Goal: Task Accomplishment & Management: Use online tool/utility

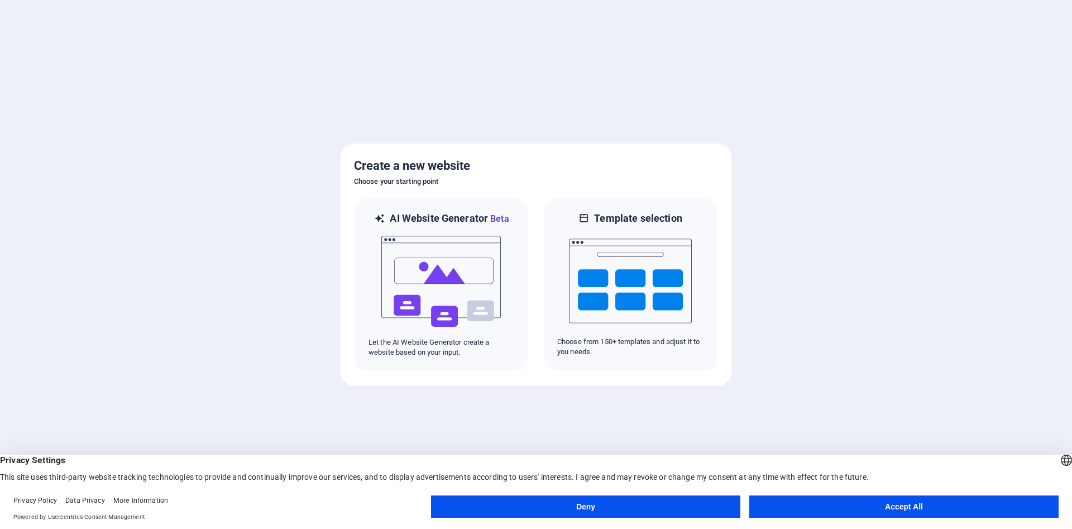
click at [866, 511] on button "Accept All" at bounding box center [903, 506] width 309 height 22
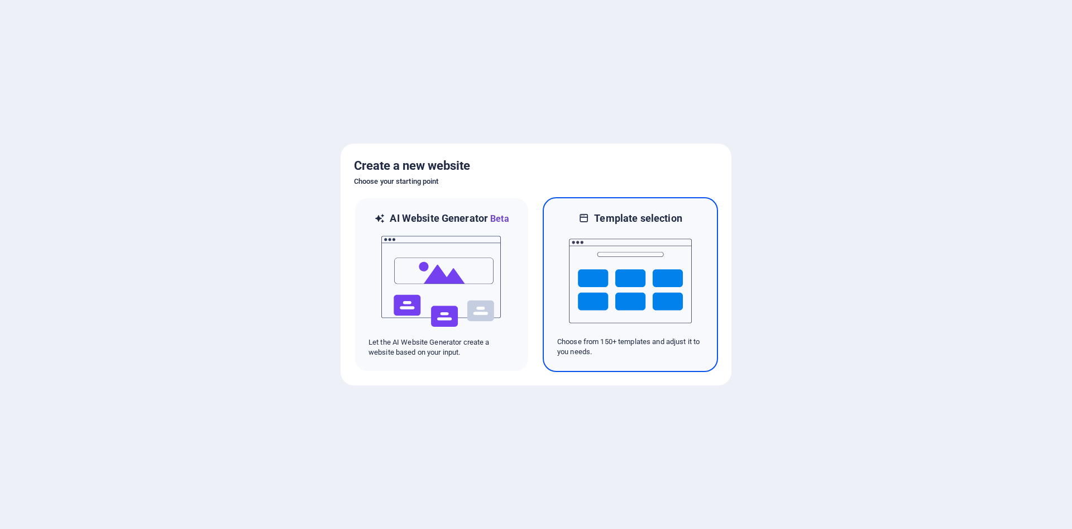
click at [622, 287] on img at bounding box center [630, 281] width 123 height 112
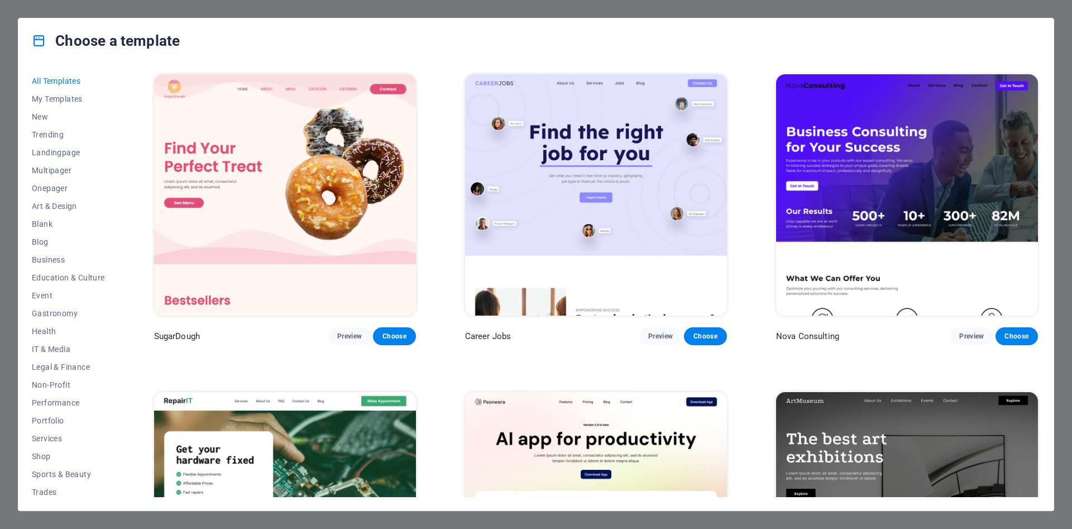
scroll to position [40, 0]
click at [72, 277] on span "Gastronomy" at bounding box center [68, 273] width 73 height 9
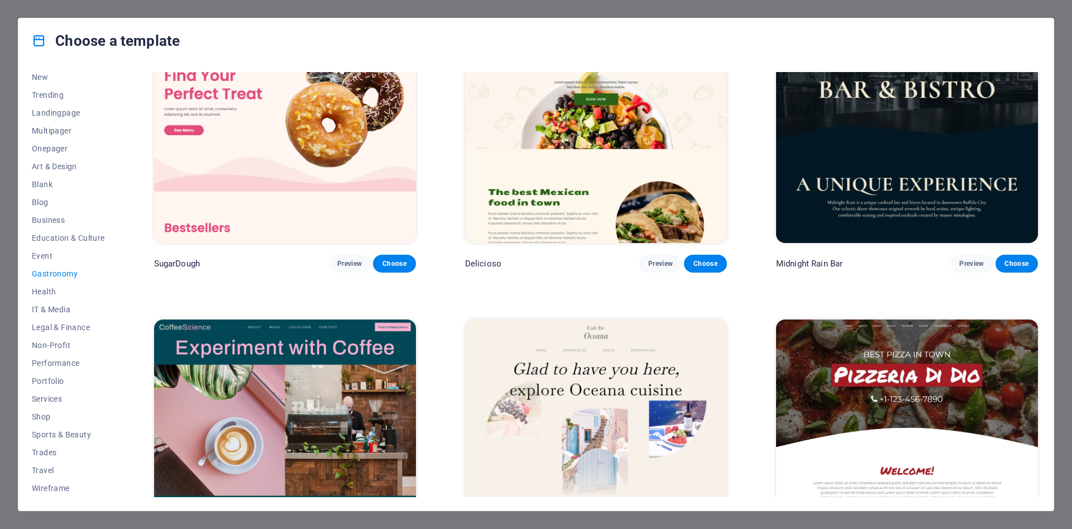
scroll to position [0, 0]
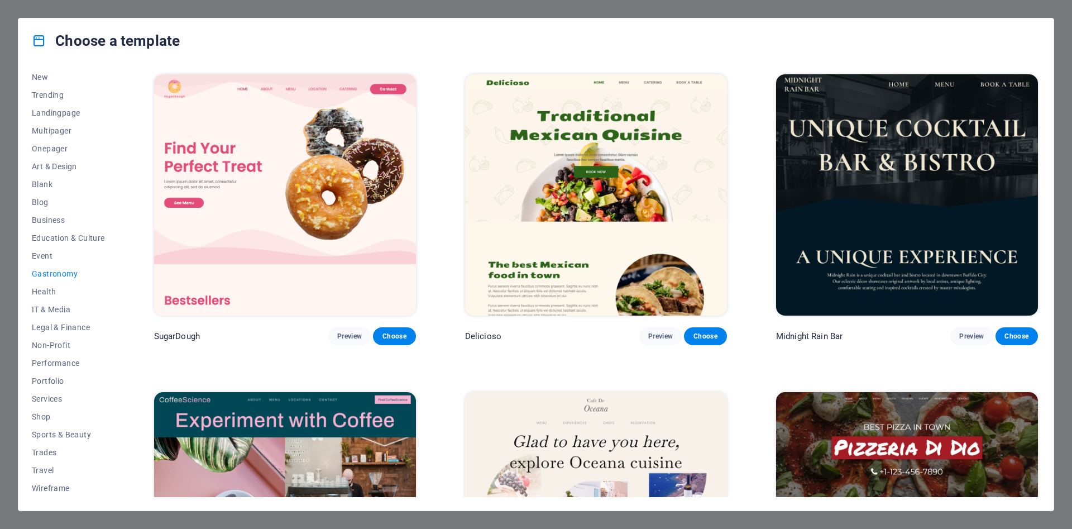
drag, startPoint x: 111, startPoint y: 212, endPoint x: 111, endPoint y: 253, distance: 41.3
click at [111, 253] on div "All Templates My Templates New Trending Landingpage Multipager Onepager Art & D…" at bounding box center [75, 284] width 87 height 425
click at [61, 488] on span "Wireframe" at bounding box center [68, 487] width 73 height 9
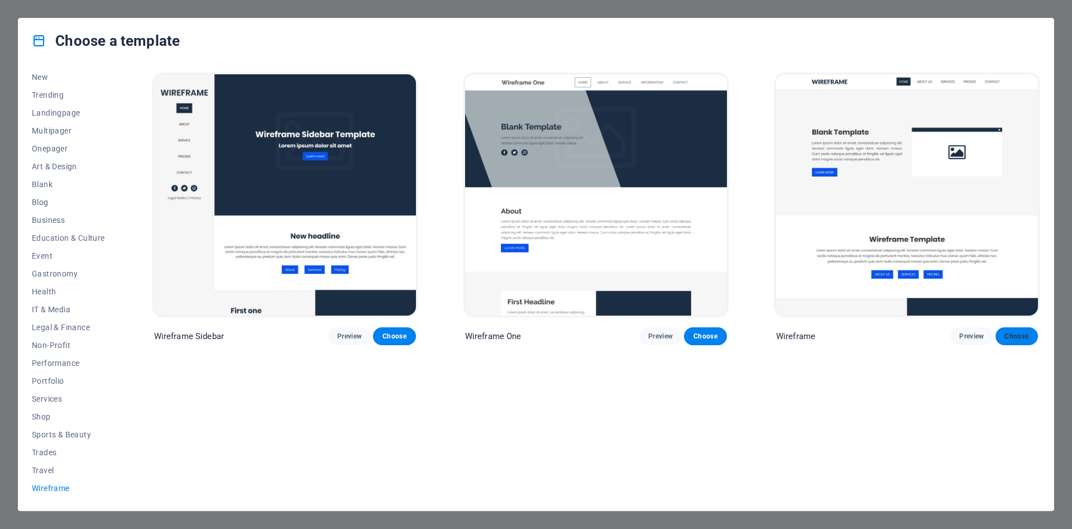
click at [1017, 334] on span "Choose" at bounding box center [1016, 336] width 25 height 9
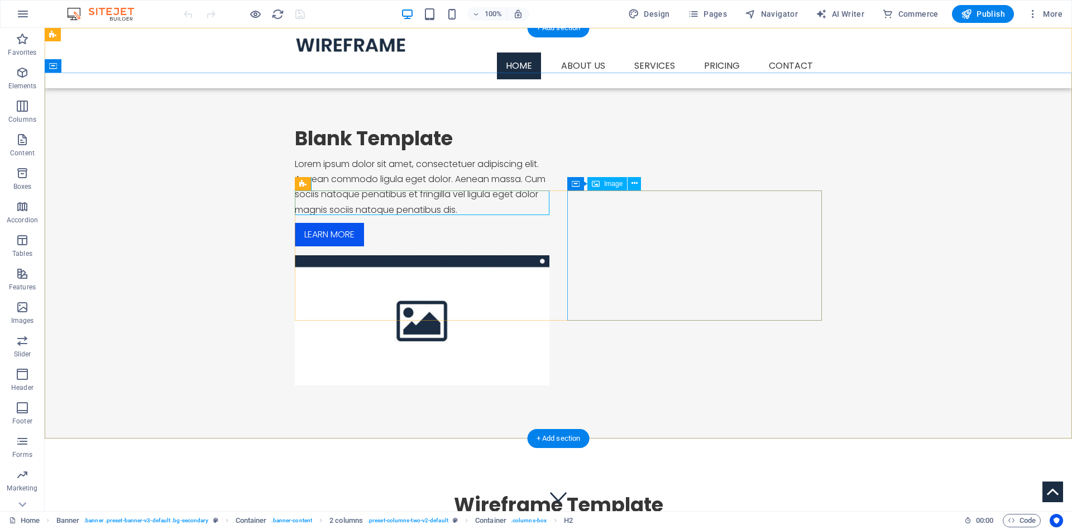
click at [549, 255] on figure at bounding box center [422, 320] width 255 height 130
click at [624, 184] on icon at bounding box center [625, 184] width 6 height 12
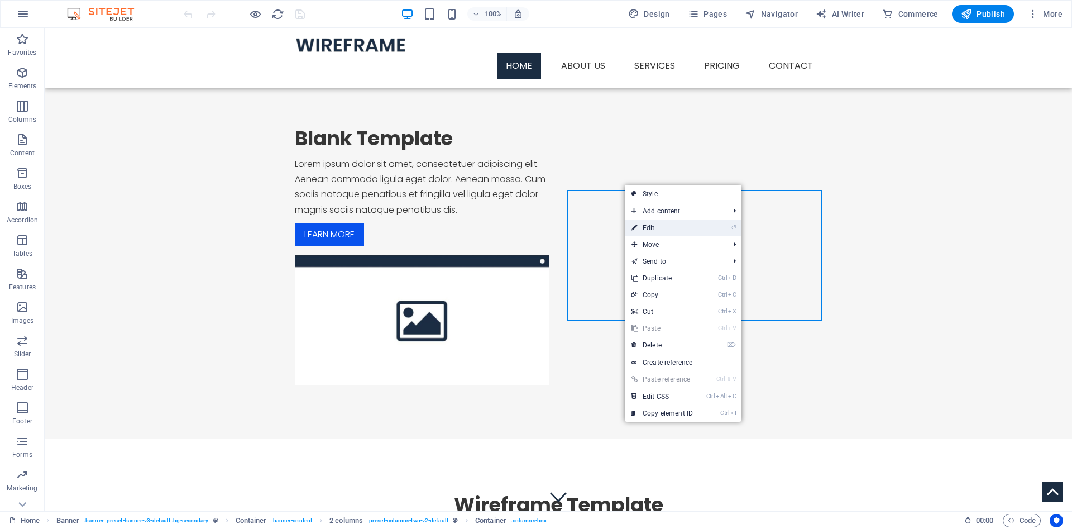
click at [641, 227] on link "⏎ Edit" at bounding box center [662, 227] width 75 height 17
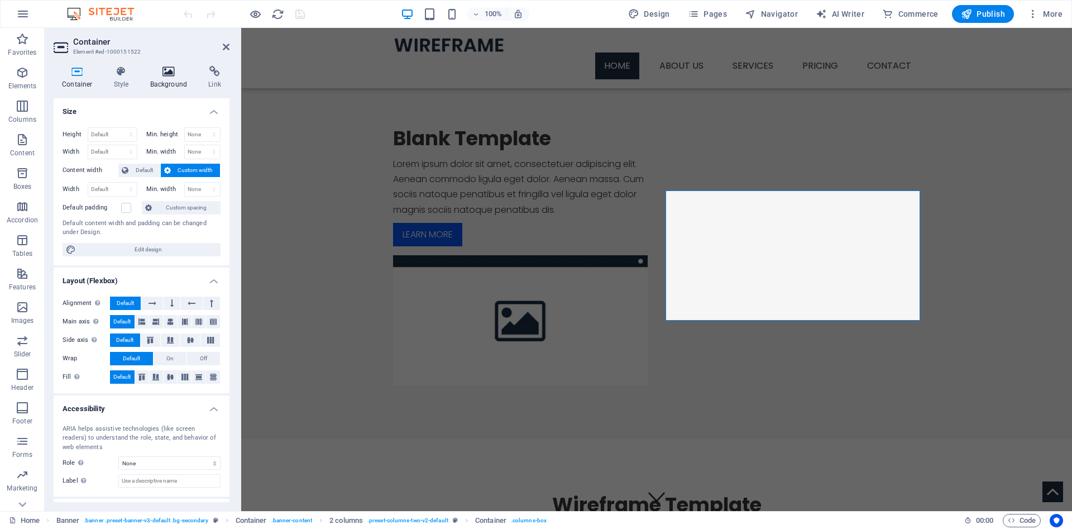
click at [165, 71] on icon at bounding box center [169, 71] width 54 height 11
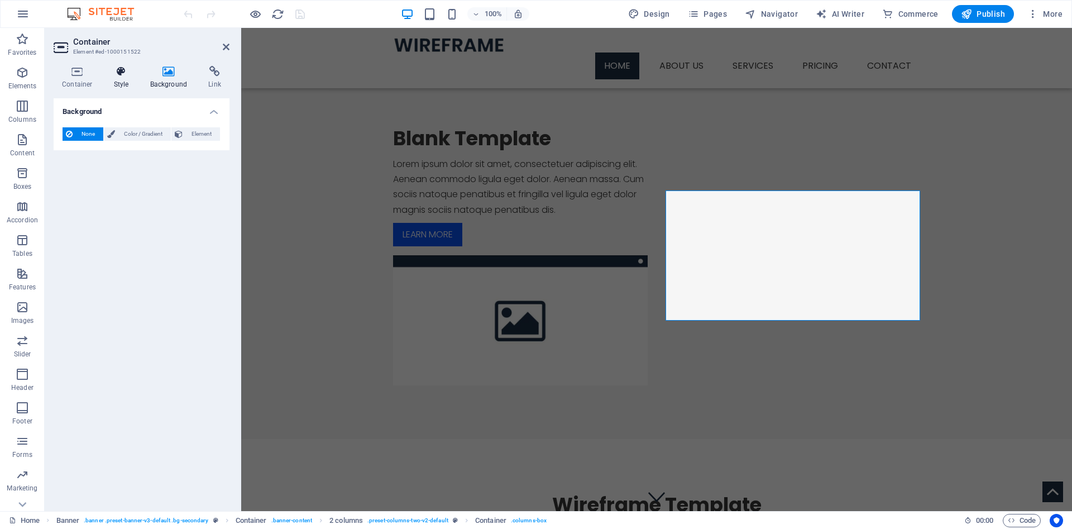
click at [119, 74] on icon at bounding box center [122, 71] width 32 height 11
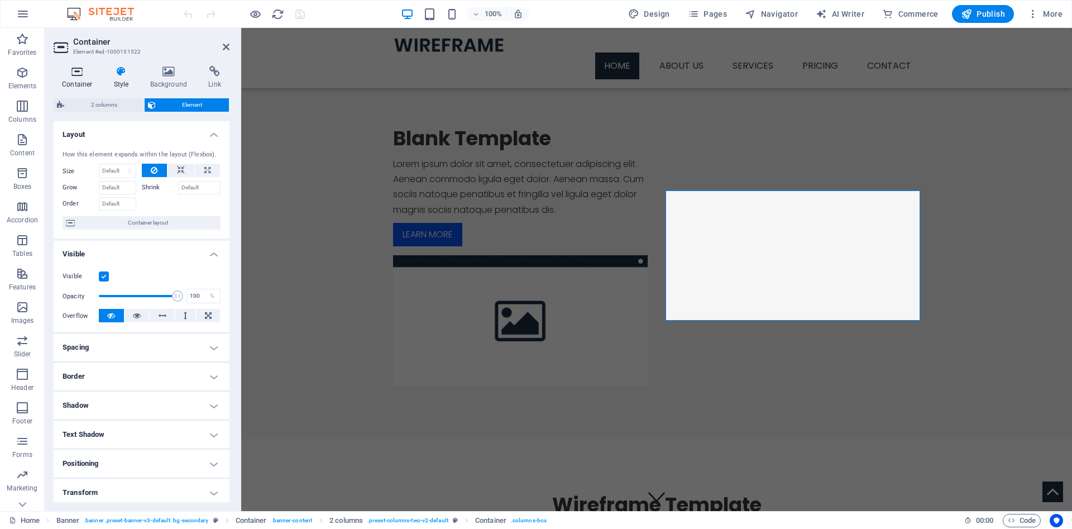
click at [74, 74] on icon at bounding box center [77, 71] width 47 height 11
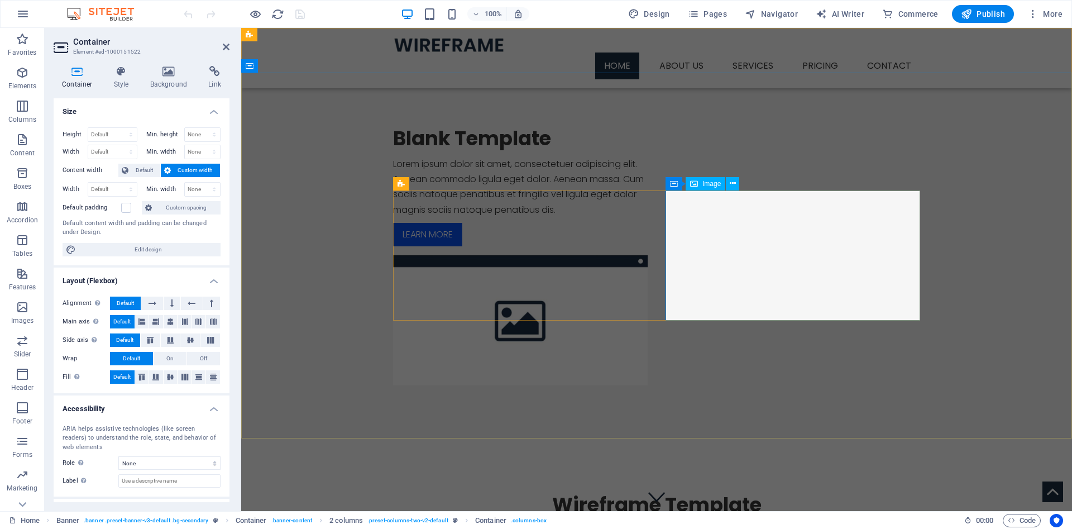
click at [648, 261] on figure at bounding box center [520, 320] width 255 height 130
click at [713, 180] on span "Image" at bounding box center [711, 183] width 18 height 7
click at [737, 181] on button at bounding box center [732, 183] width 13 height 13
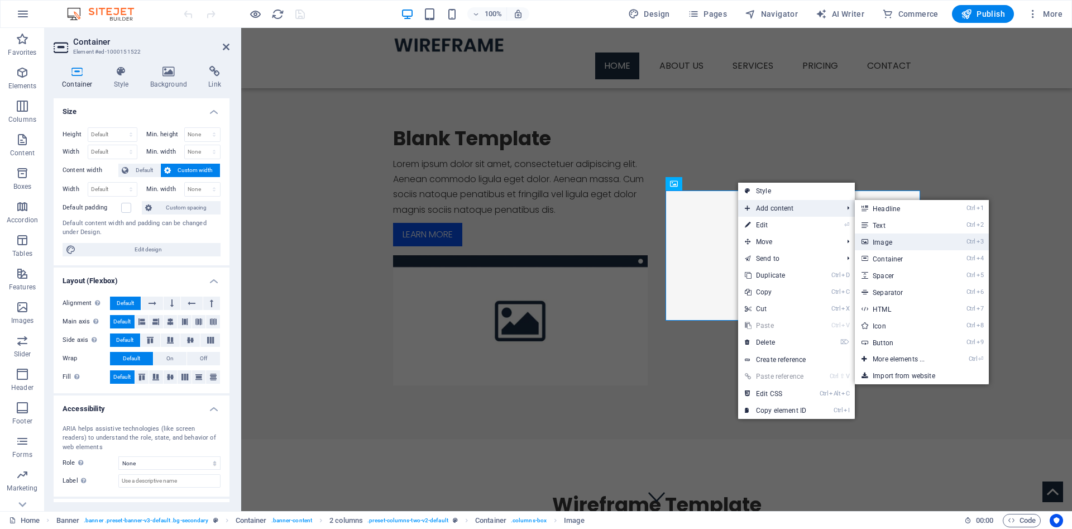
click at [918, 243] on link "Ctrl 3 Image" at bounding box center [901, 241] width 92 height 17
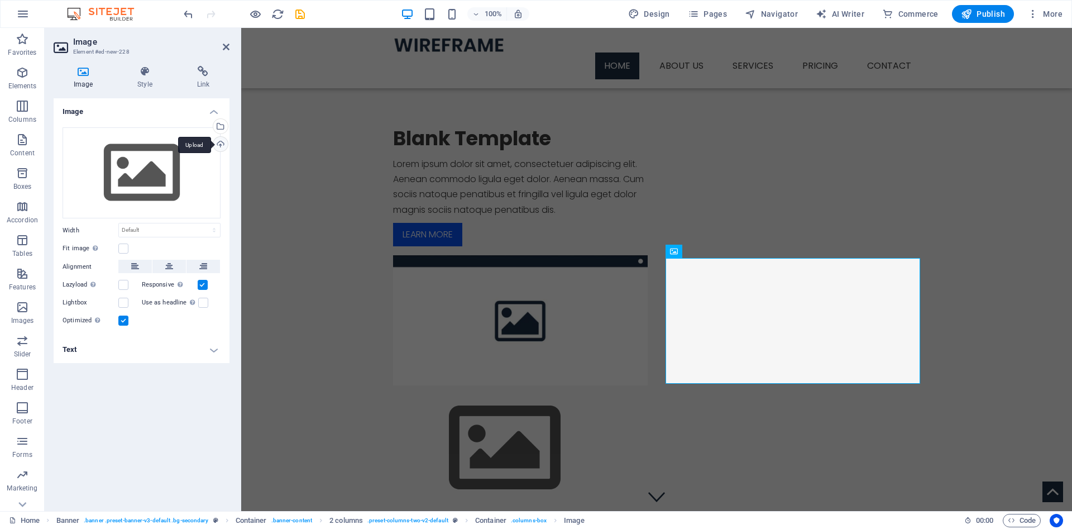
click at [222, 148] on div "Upload" at bounding box center [219, 145] width 17 height 17
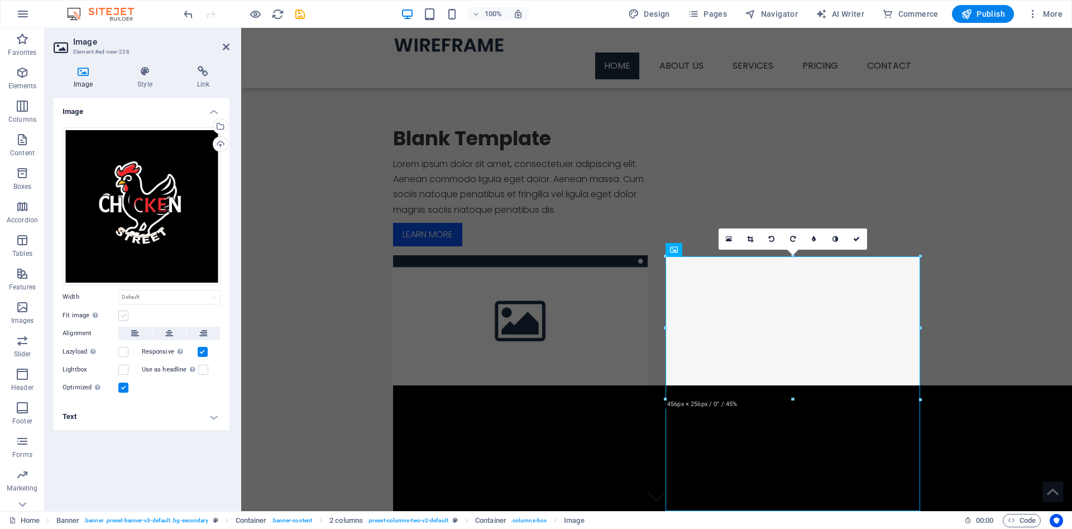
click at [123, 318] on label at bounding box center [123, 315] width 10 height 10
click at [0, 0] on input "Fit image Automatically fit image to a fixed width and height" at bounding box center [0, 0] width 0 height 0
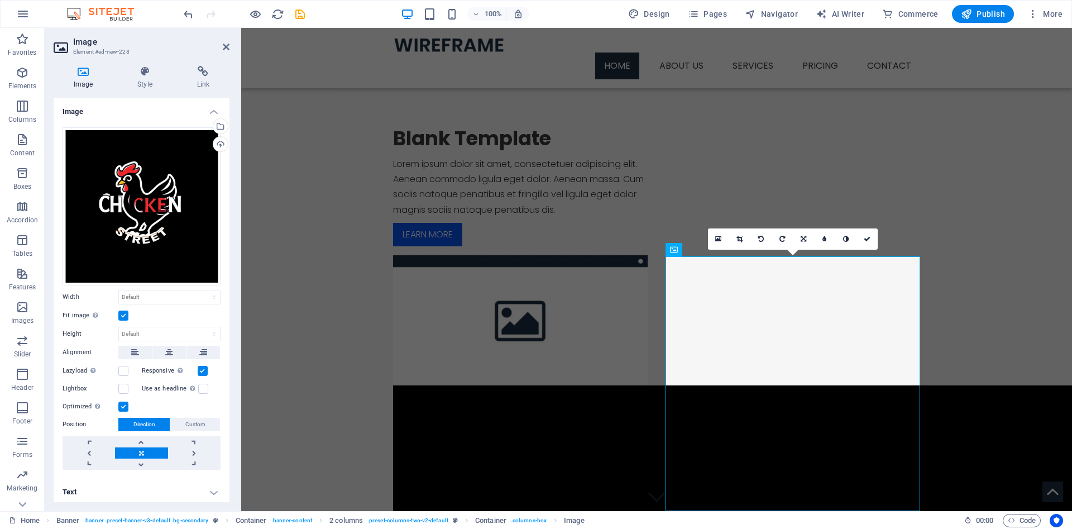
click at [123, 318] on label at bounding box center [123, 315] width 10 height 10
click at [0, 0] on input "Fit image Automatically fit image to a fixed width and height" at bounding box center [0, 0] width 0 height 0
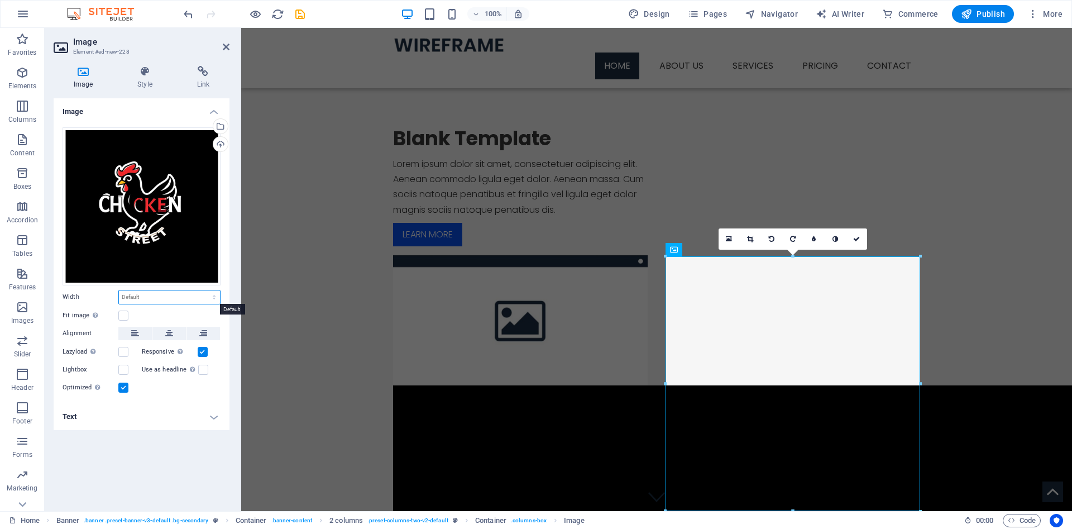
click at [119, 290] on select "Default auto px rem % em vh vw" at bounding box center [169, 296] width 101 height 13
select select "px"
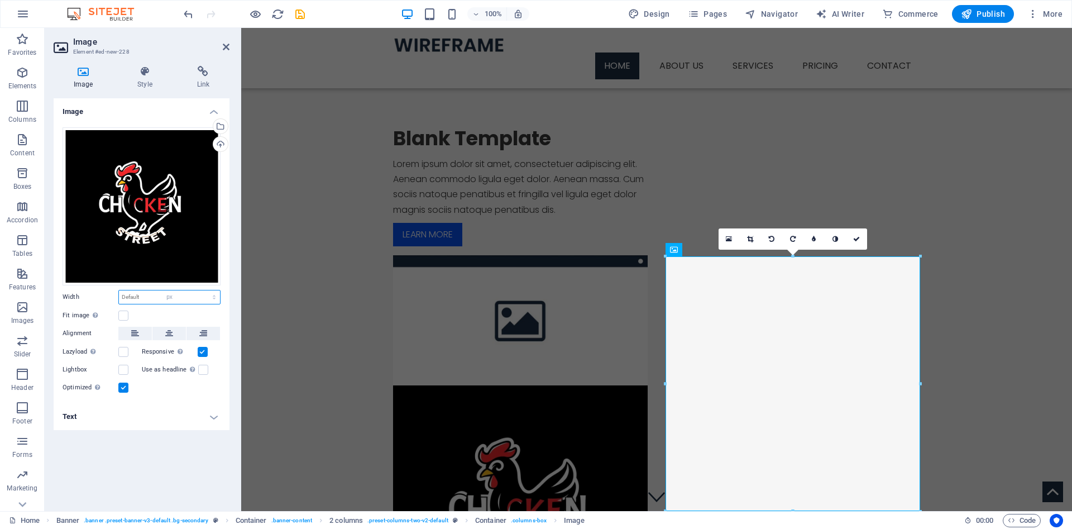
click option "px" at bounding box center [0, 0] width 0 height 0
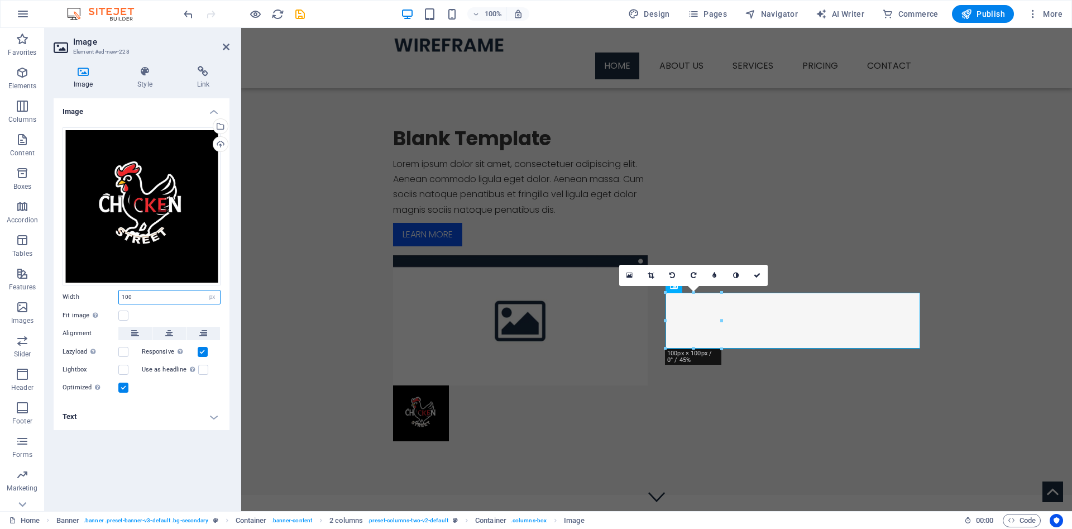
drag, startPoint x: 169, startPoint y: 298, endPoint x: 3, endPoint y: 309, distance: 165.6
click at [119, 304] on input "100" at bounding box center [169, 296] width 101 height 13
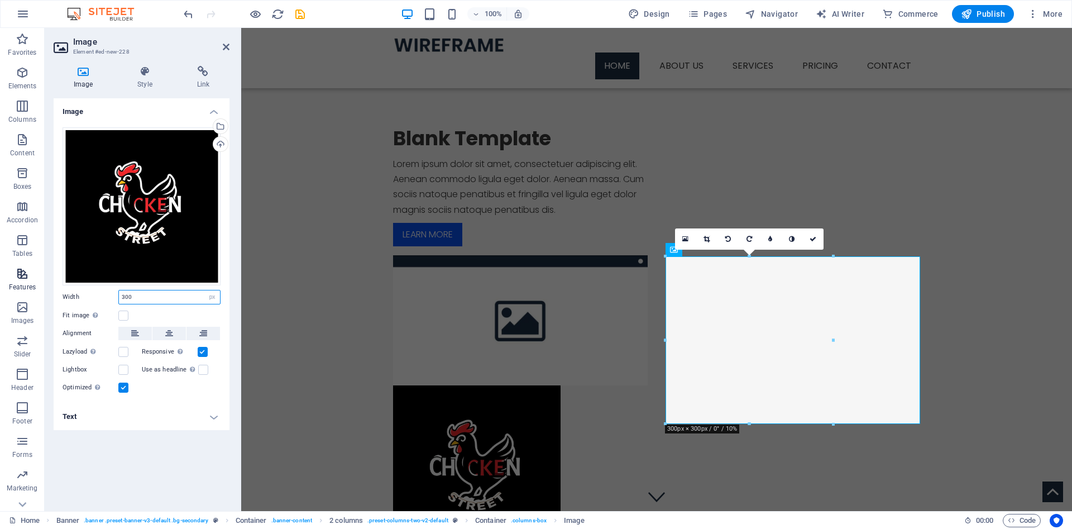
drag, startPoint x: 147, startPoint y: 295, endPoint x: 22, endPoint y: 294, distance: 124.5
click at [119, 295] on input "300" at bounding box center [169, 296] width 101 height 13
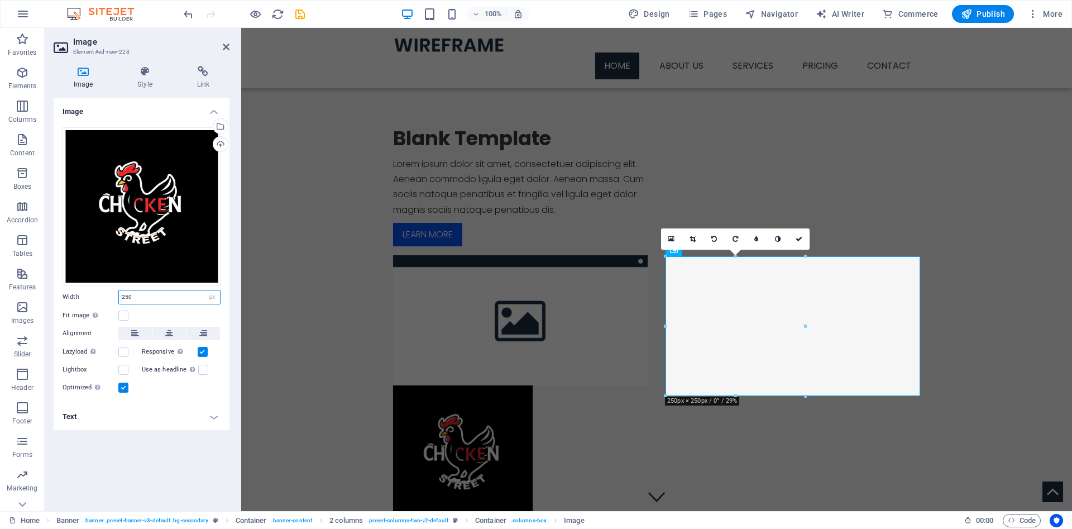
drag, startPoint x: 137, startPoint y: 296, endPoint x: 75, endPoint y: 296, distance: 62.0
click at [119, 296] on input "250" at bounding box center [169, 296] width 101 height 13
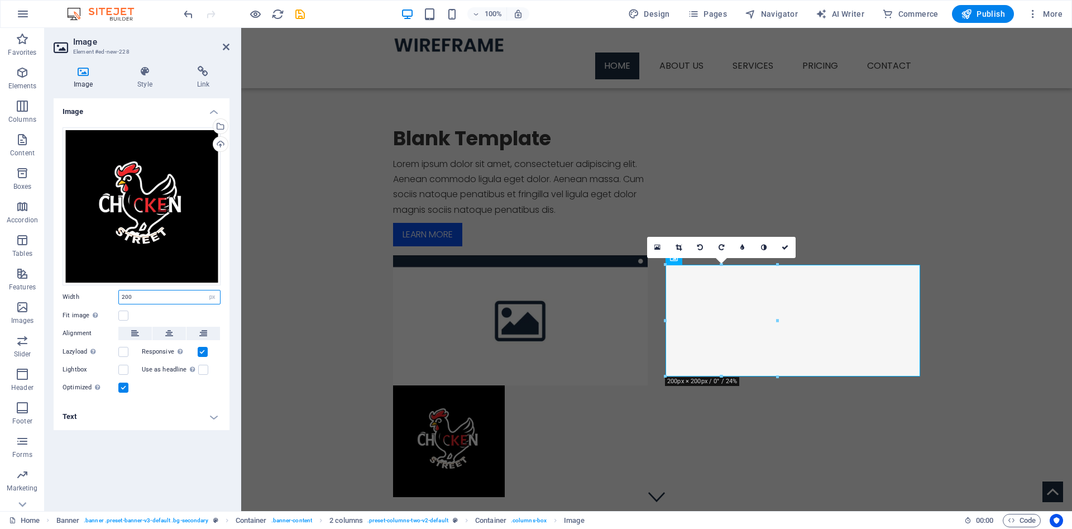
type input "200"
click at [177, 310] on div "Fit image Automatically fit image to a fixed width and height" at bounding box center [142, 315] width 158 height 13
click at [805, 403] on div "Blank Template Lorem ipsum dolor sit amet, consectetuer adipiscing elit. Aenean…" at bounding box center [656, 312] width 831 height 478
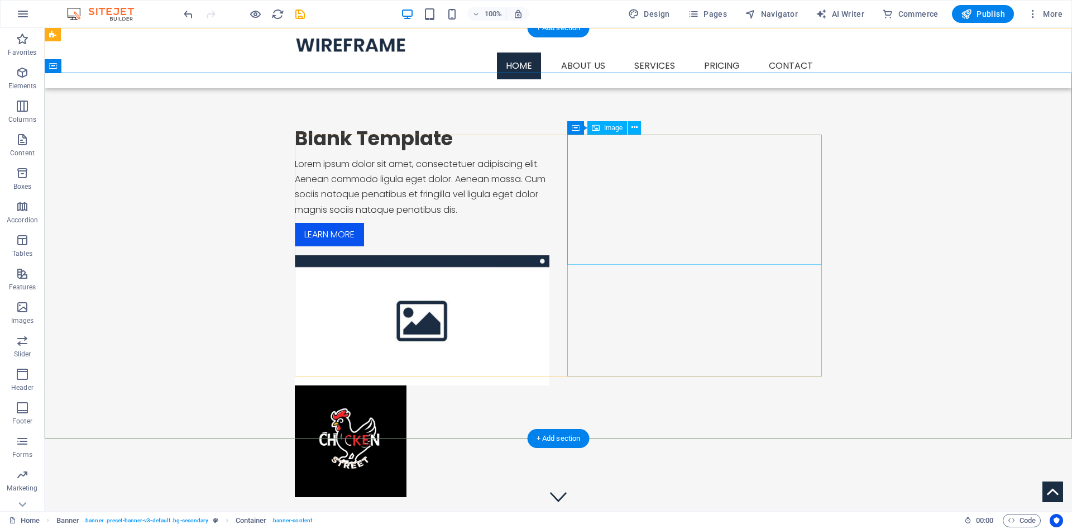
click at [549, 255] on figure at bounding box center [422, 320] width 255 height 130
click at [639, 127] on button at bounding box center [633, 127] width 13 height 13
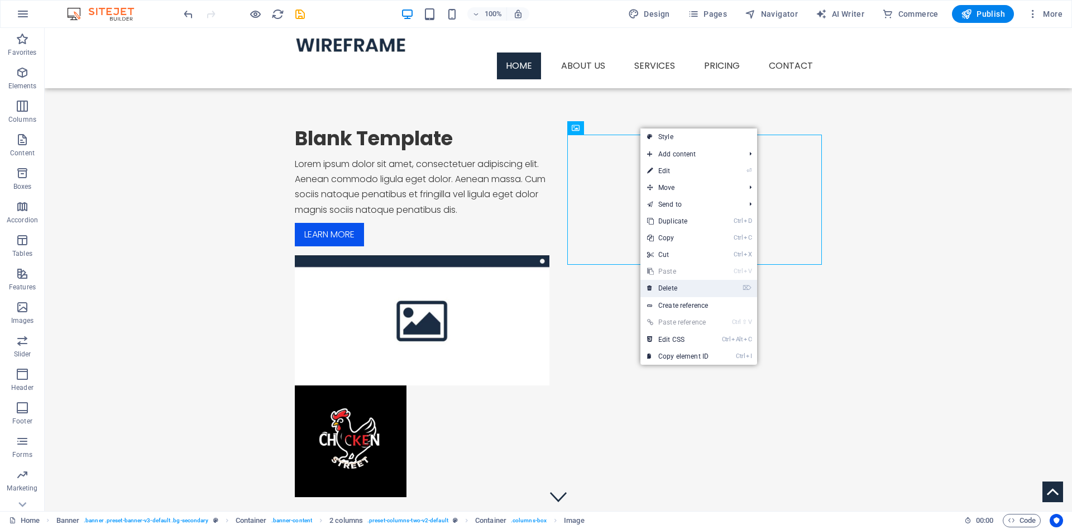
click at [706, 290] on link "⌦ Delete" at bounding box center [677, 288] width 75 height 17
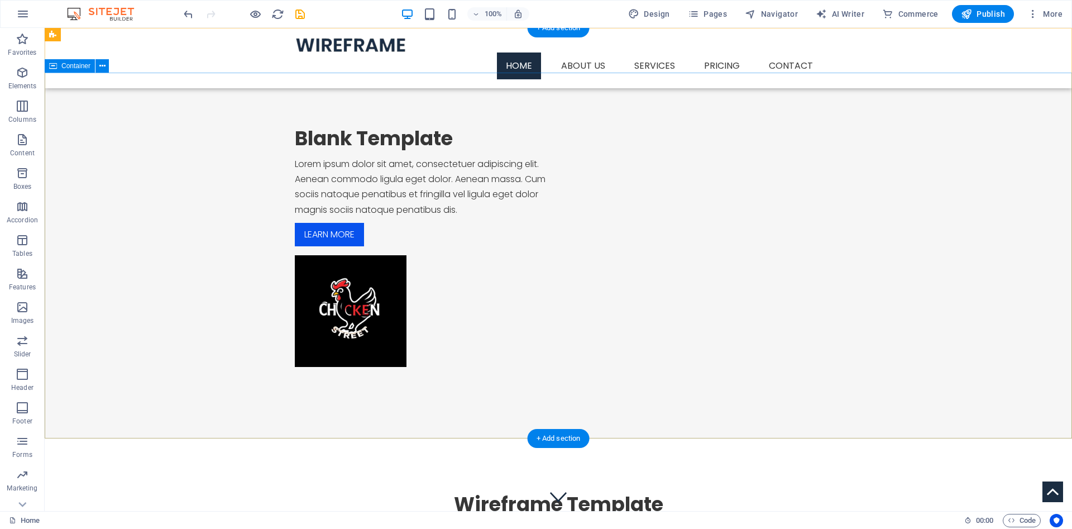
click at [834, 160] on div "Blank Template Lorem ipsum dolor sit amet, consectetuer adipiscing elit. Aenean…" at bounding box center [558, 247] width 1027 height 348
click at [549, 255] on figure at bounding box center [422, 311] width 255 height 112
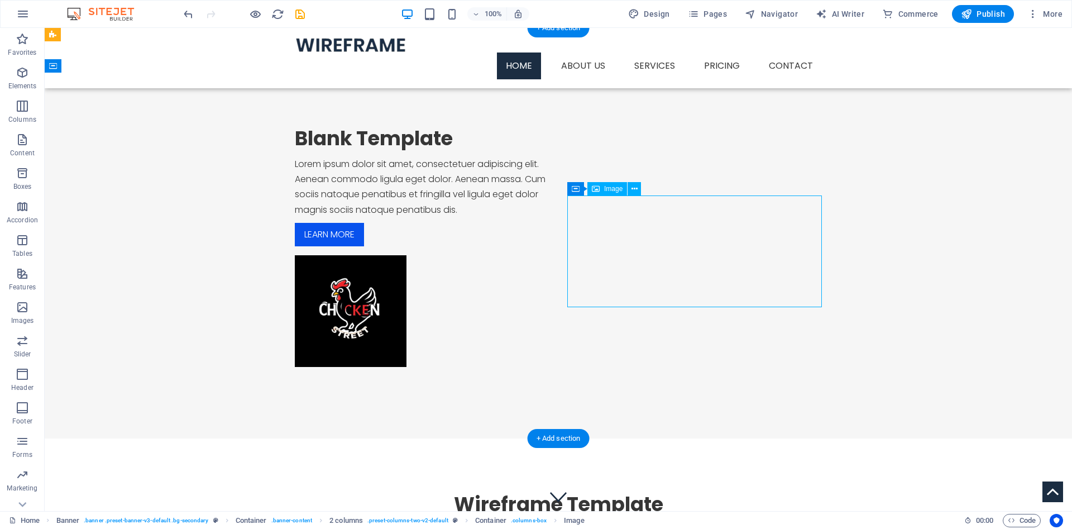
click at [549, 255] on figure at bounding box center [422, 311] width 255 height 112
select select "px"
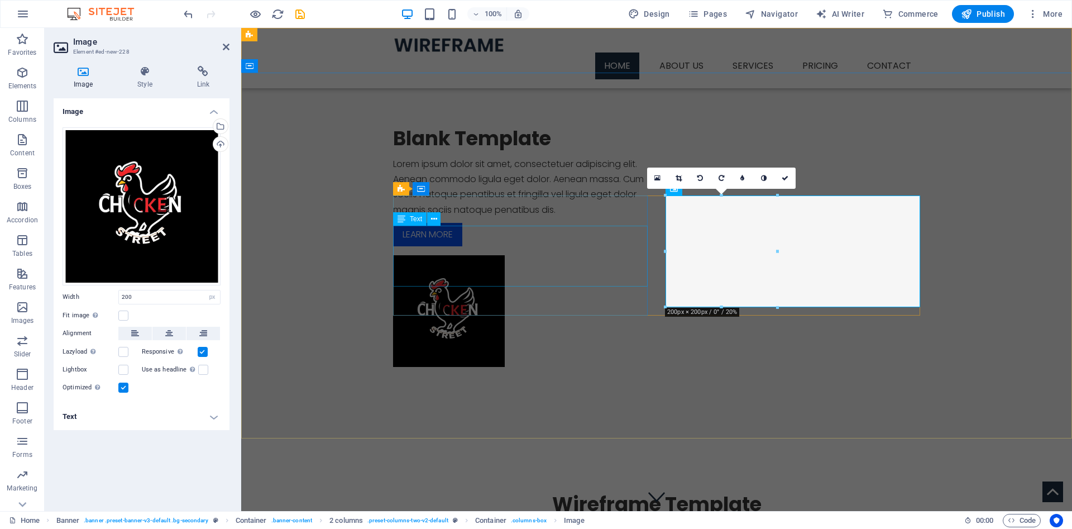
click at [637, 217] on div "Lorem ipsum dolor sit amet, consectetuer adipiscing elit. Aenean commodo ligula…" at bounding box center [520, 186] width 255 height 61
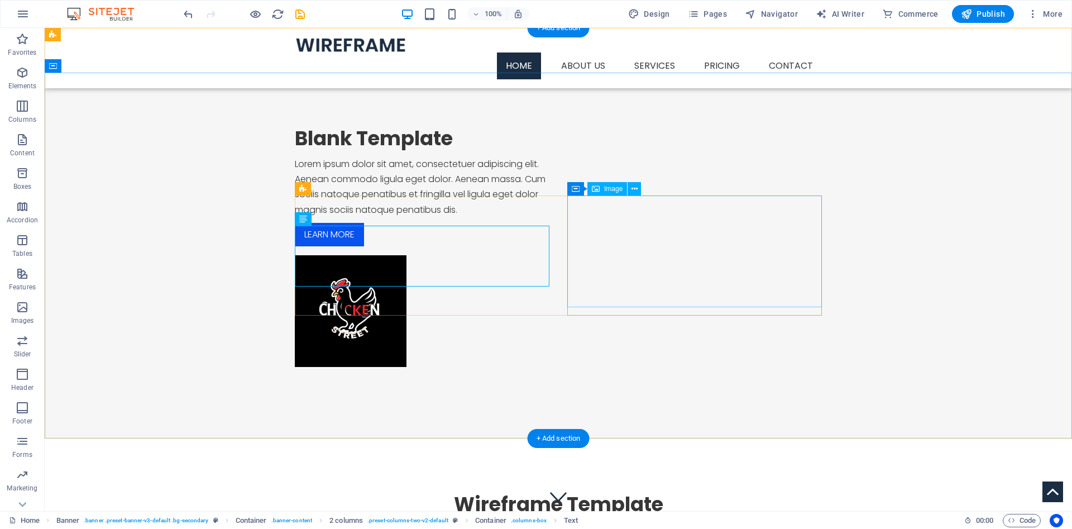
click at [549, 255] on figure at bounding box center [422, 311] width 255 height 112
select select "px"
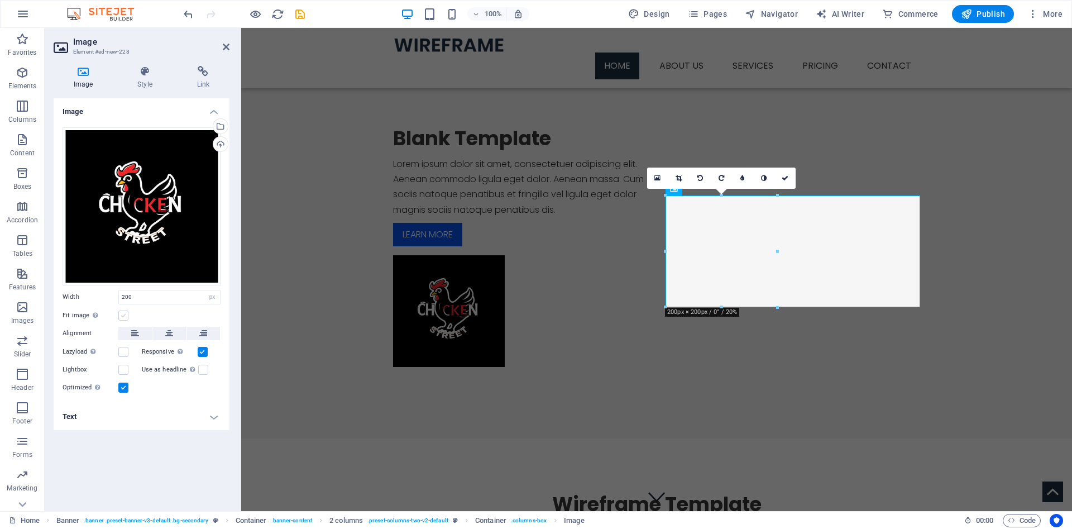
click at [123, 319] on label at bounding box center [123, 315] width 10 height 10
click at [0, 0] on input "Fit image Automatically fit image to a fixed width and height" at bounding box center [0, 0] width 0 height 0
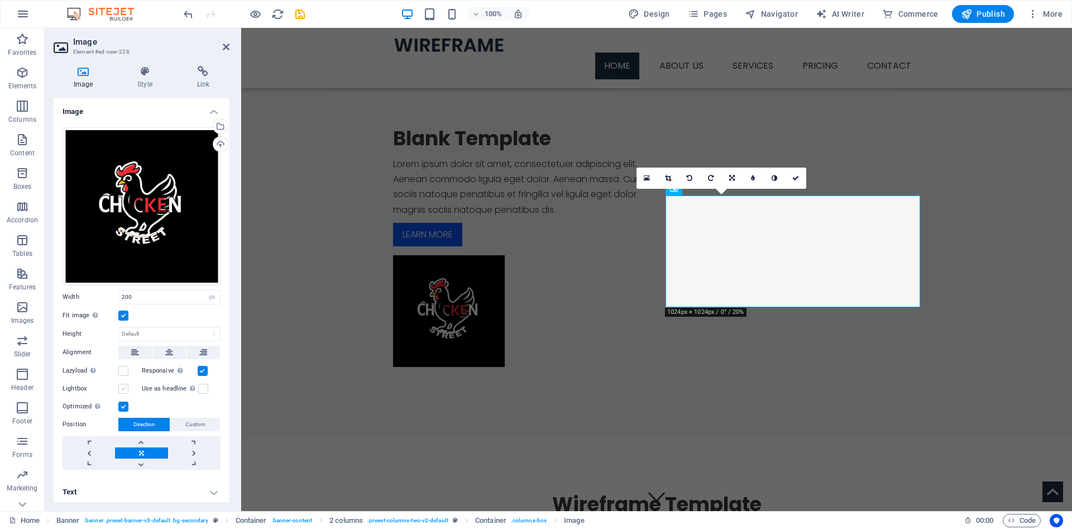
click at [127, 389] on label at bounding box center [123, 388] width 10 height 10
click at [0, 0] on input "Lightbox" at bounding box center [0, 0] width 0 height 0
click at [145, 75] on icon at bounding box center [144, 71] width 55 height 11
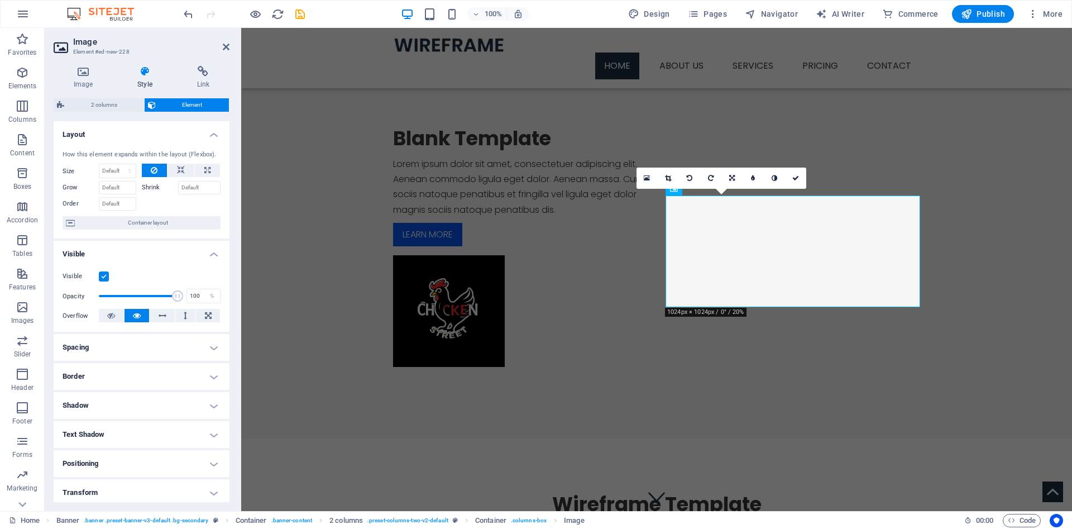
click at [215, 374] on h4 "Border" at bounding box center [142, 376] width 176 height 27
click at [167, 399] on span at bounding box center [168, 399] width 8 height 8
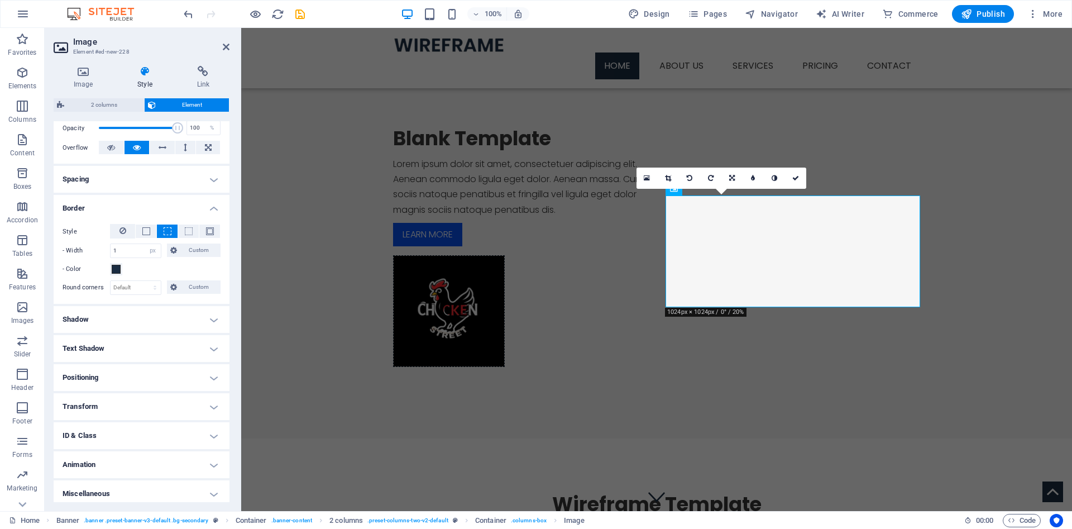
scroll to position [173, 0]
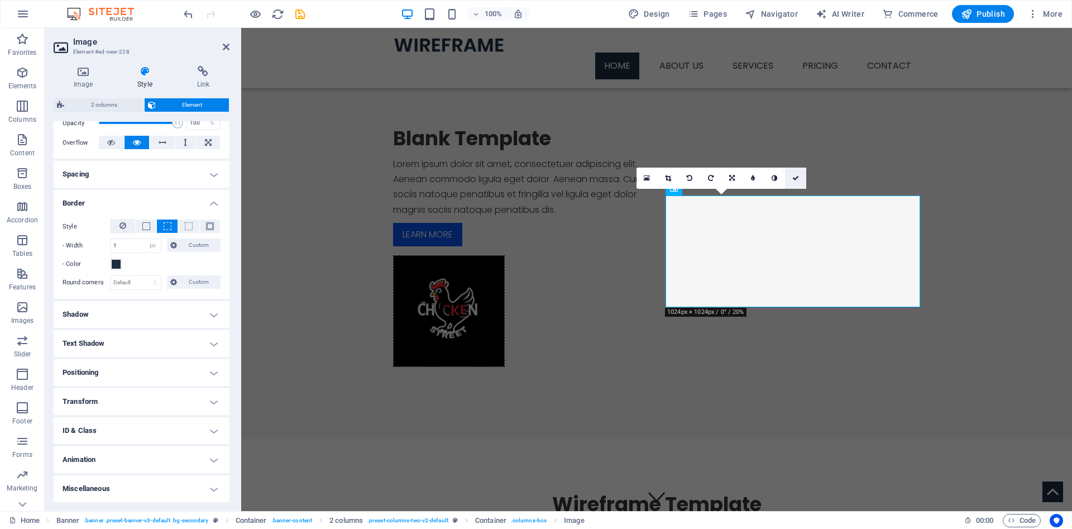
click at [802, 179] on link at bounding box center [795, 177] width 21 height 21
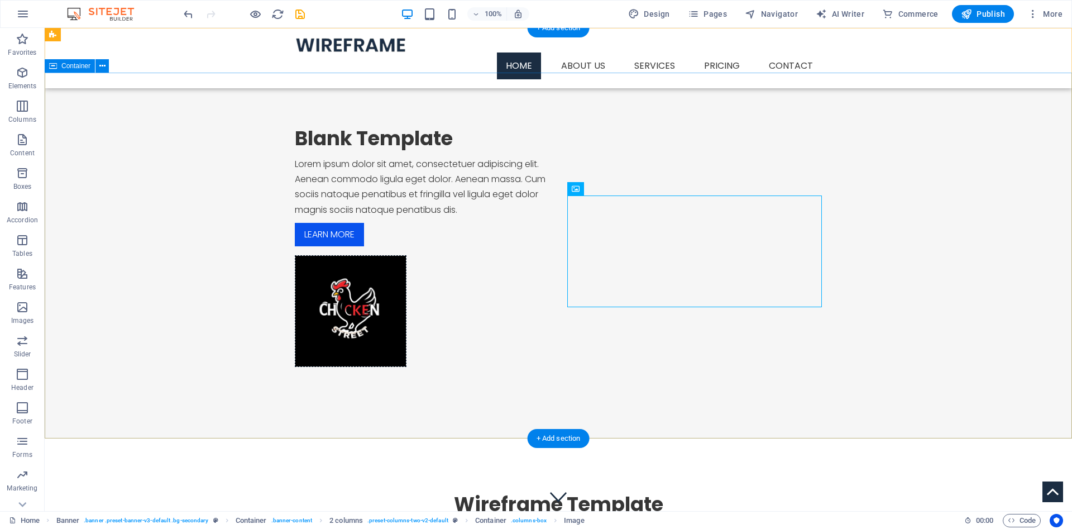
click at [835, 391] on div "Blank Template Lorem ipsum dolor sit amet, consectetuer adipiscing elit. Aenean…" at bounding box center [558, 247] width 1027 height 348
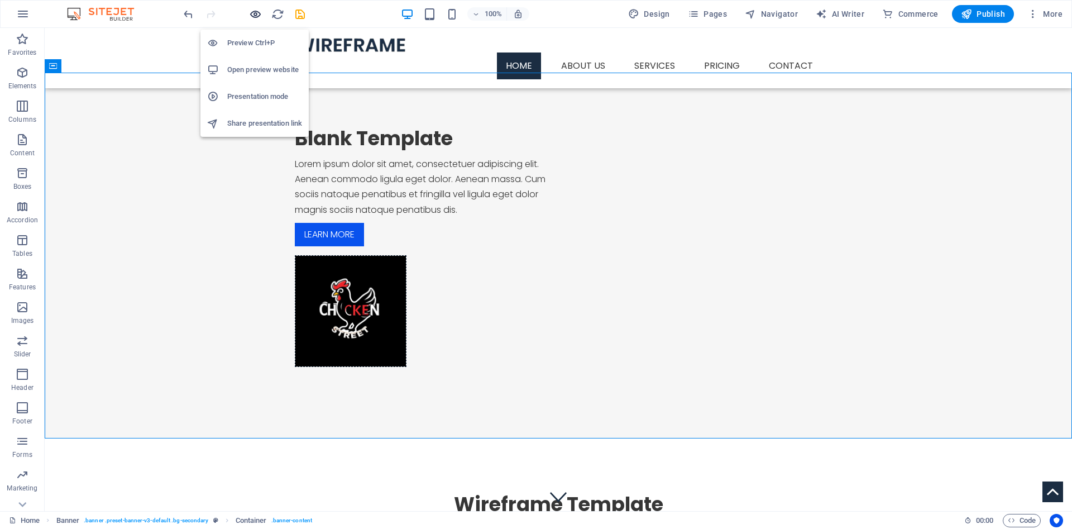
click at [255, 13] on icon "button" at bounding box center [255, 14] width 13 height 13
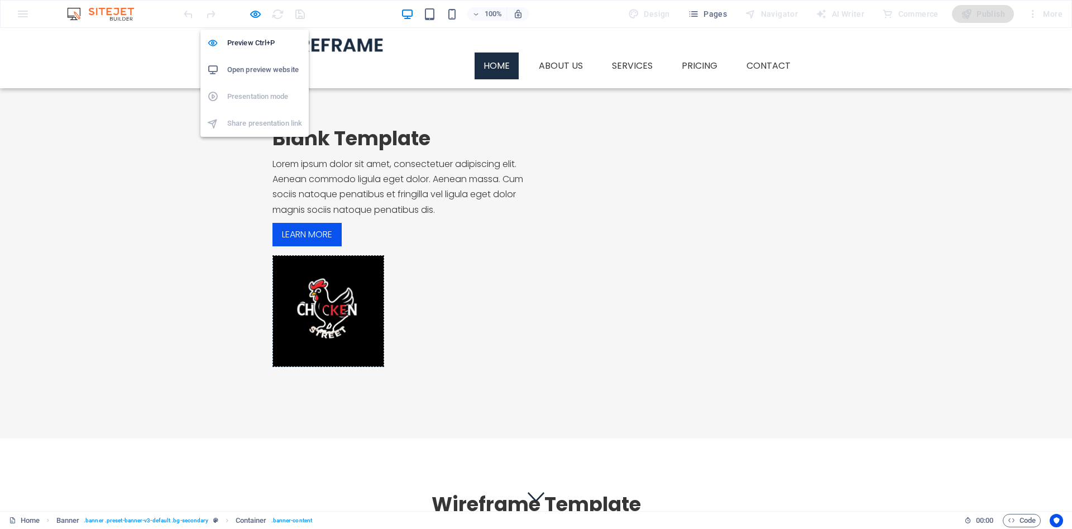
click at [250, 73] on h6 "Open preview website" at bounding box center [264, 69] width 75 height 13
click at [339, 13] on div "100% Design Pages Navigator AI Writer Commerce Publish More" at bounding box center [623, 14] width 885 height 18
click at [384, 257] on img at bounding box center [328, 311] width 112 height 112
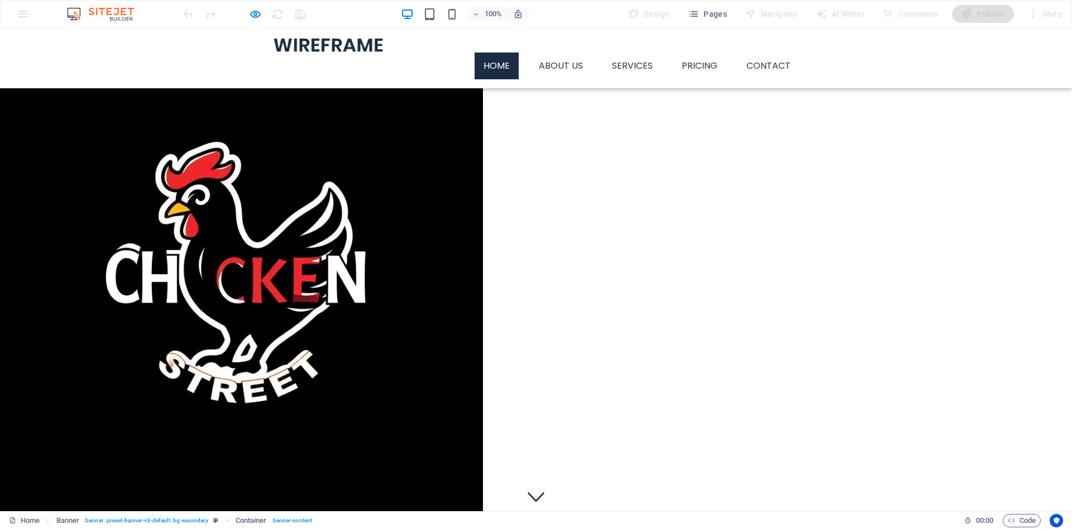
click at [6, 39] on button "×" at bounding box center [3, 35] width 6 height 15
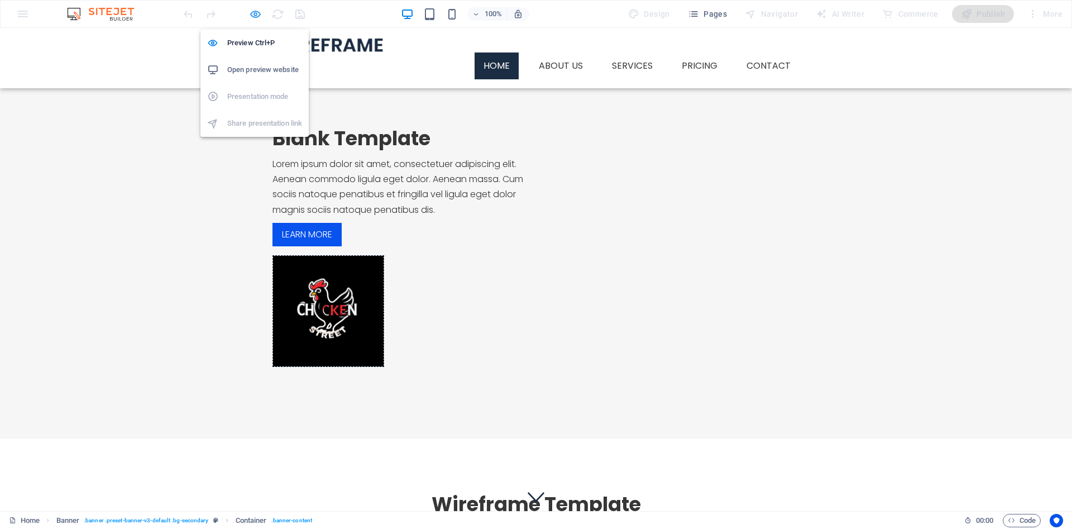
click at [250, 15] on icon "button" at bounding box center [255, 14] width 13 height 13
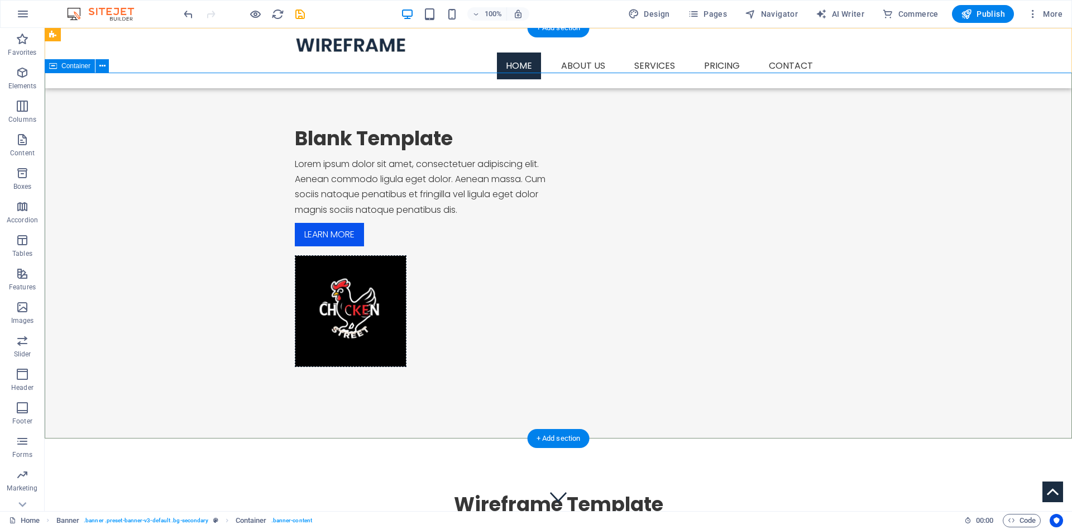
click at [616, 136] on div "Blank Template Lorem ipsum dolor sit amet, consectetuer adipiscing elit. Aenean…" at bounding box center [558, 247] width 1027 height 348
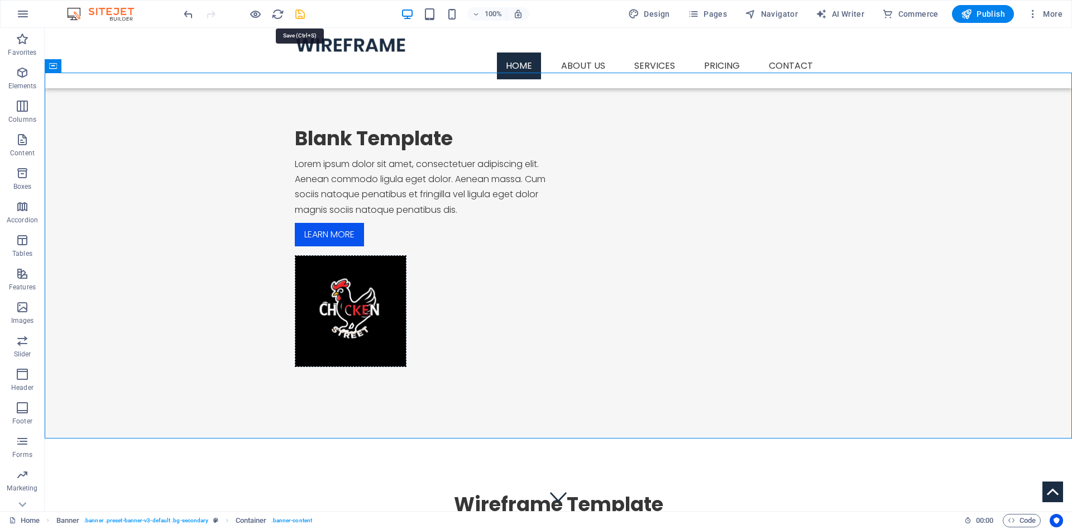
click at [298, 16] on icon "save" at bounding box center [300, 14] width 13 height 13
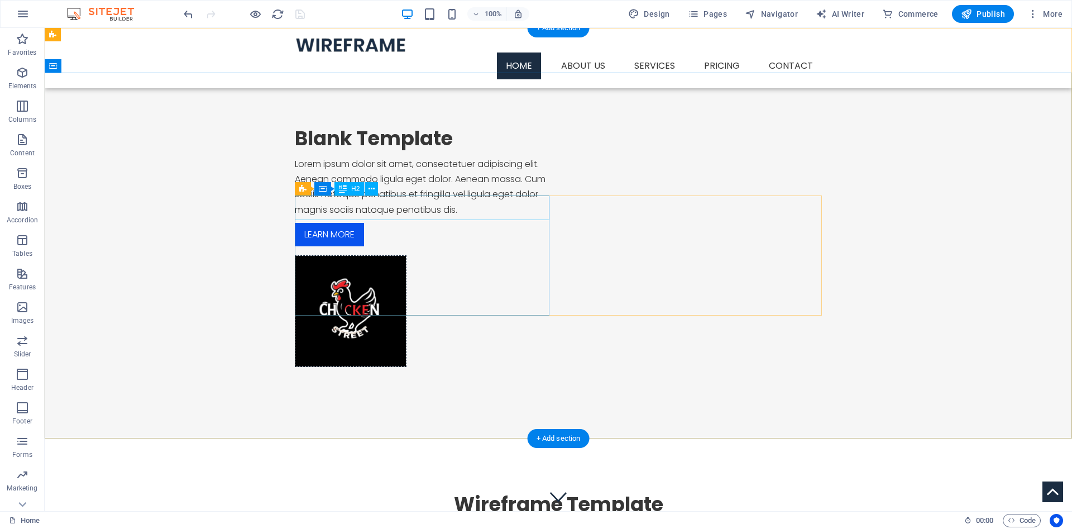
click at [416, 151] on div "Blank Template" at bounding box center [422, 138] width 255 height 25
click at [454, 151] on div "Blank Template" at bounding box center [422, 138] width 255 height 25
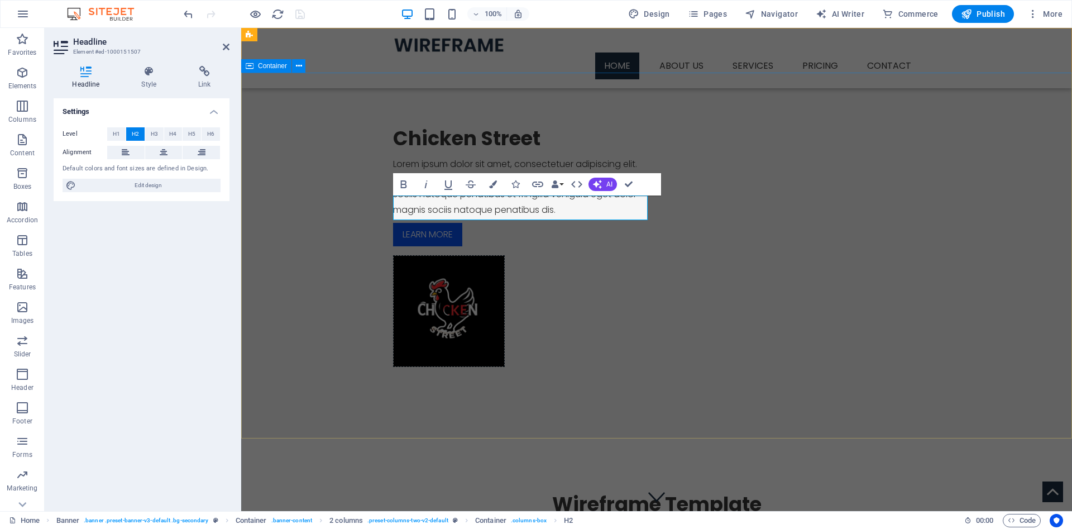
click at [851, 143] on div "Chicken Street Lorem ipsum dolor sit amet, consectetuer adipiscing elit. Aenean…" at bounding box center [656, 247] width 831 height 348
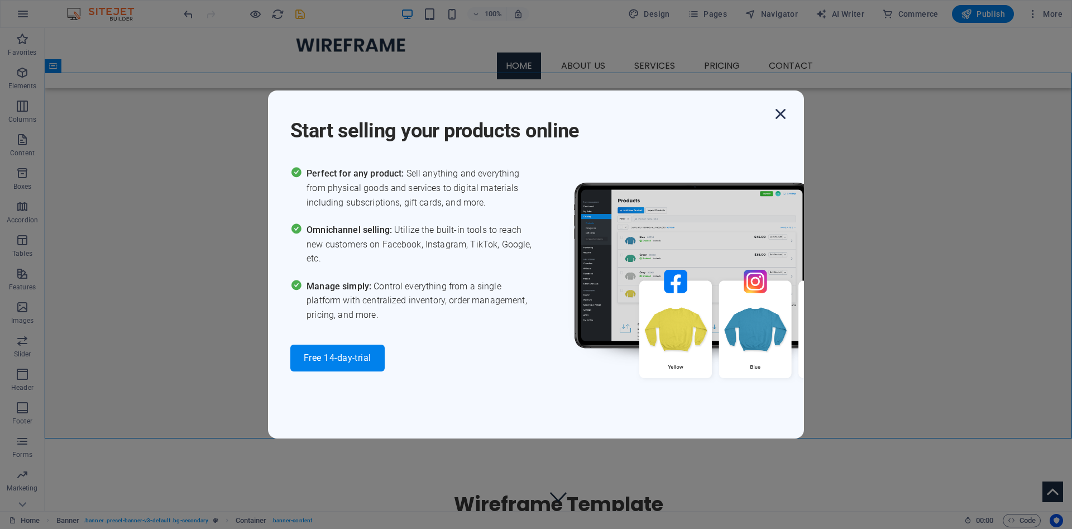
click at [780, 107] on icon "button" at bounding box center [780, 114] width 20 height 20
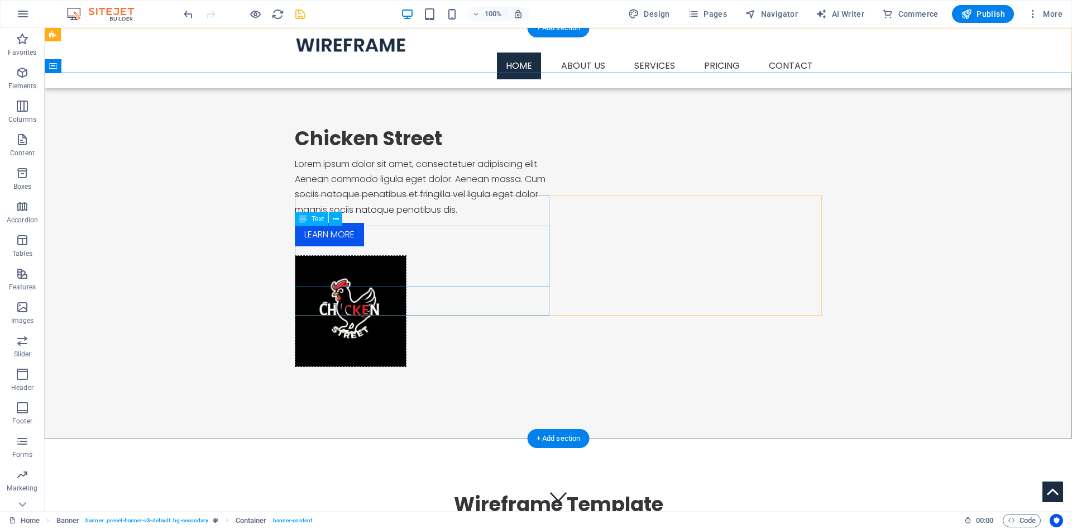
click at [494, 217] on div "Lorem ipsum dolor sit amet, consectetuer adipiscing elit. Aenean commodo ligula…" at bounding box center [422, 186] width 255 height 61
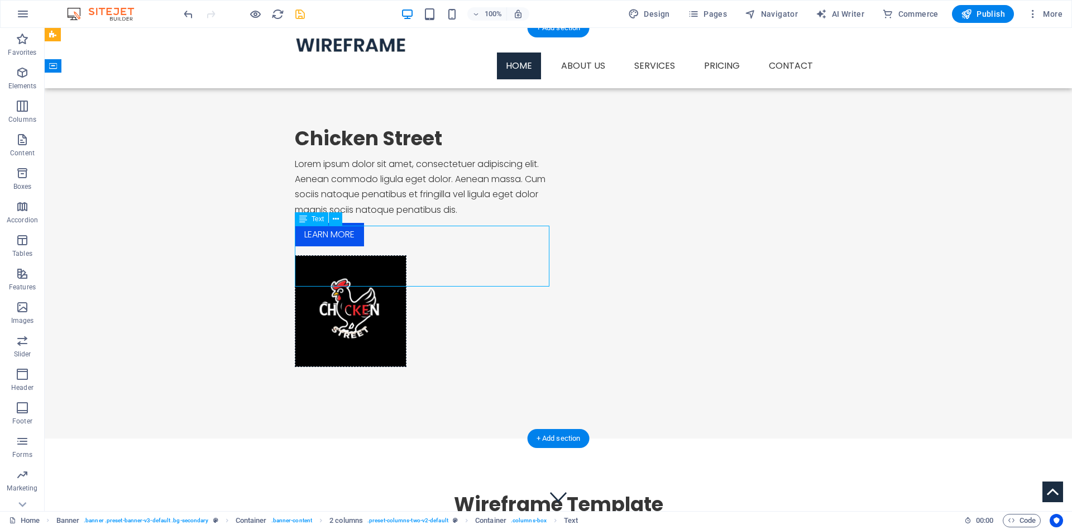
click at [485, 217] on div "Lorem ipsum dolor sit amet, consectetuer adipiscing elit. Aenean commodo ligula…" at bounding box center [422, 186] width 255 height 61
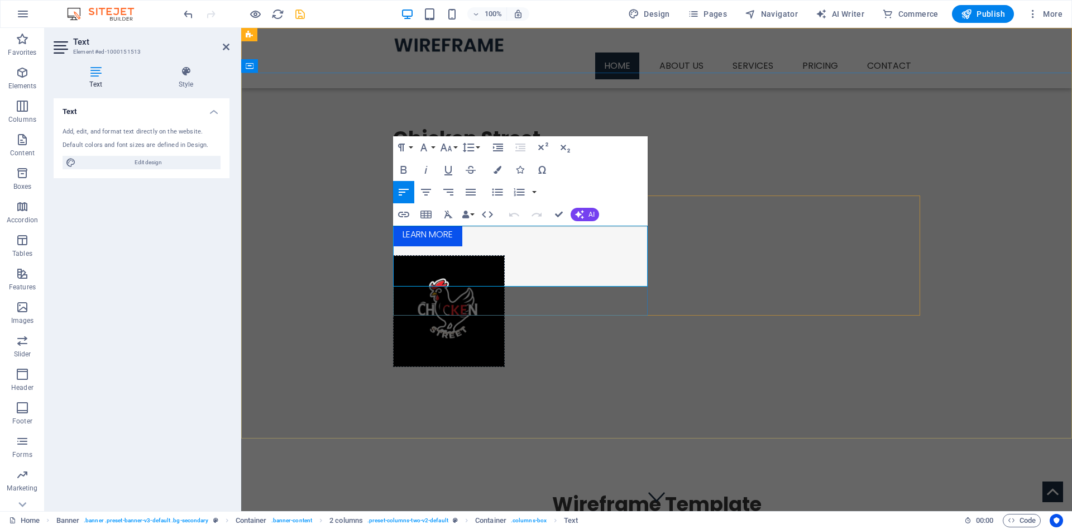
drag, startPoint x: 588, startPoint y: 281, endPoint x: 363, endPoint y: 216, distance: 234.1
click at [393, 223] on div "Chicken Street Lorem ipsum dolor sit amet, consectetuer adipiscing elit. Aenean…" at bounding box center [520, 186] width 255 height 120
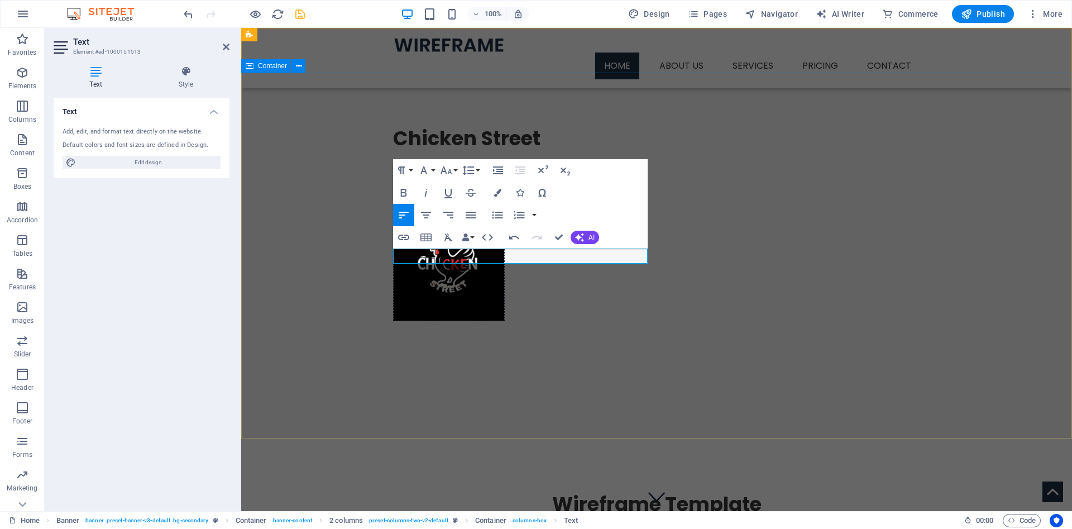
click at [675, 375] on div "Chicken Street Learn more" at bounding box center [656, 224] width 831 height 302
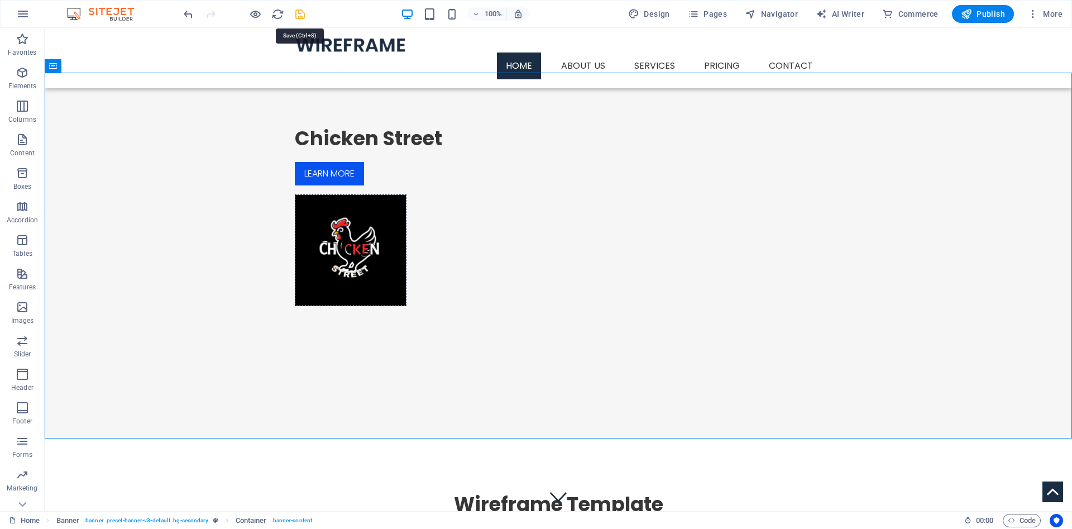
click at [295, 15] on icon "save" at bounding box center [300, 14] width 13 height 13
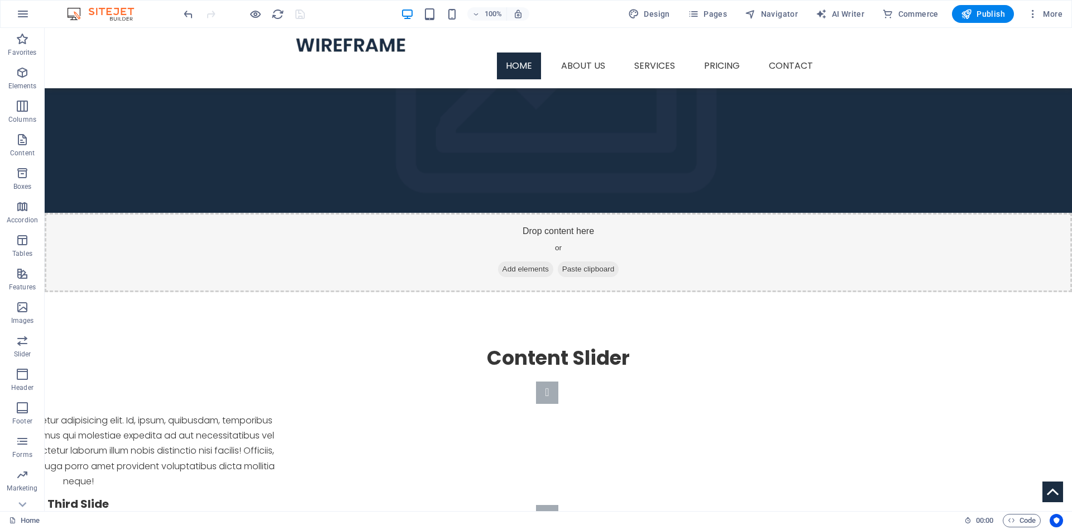
scroll to position [0, 0]
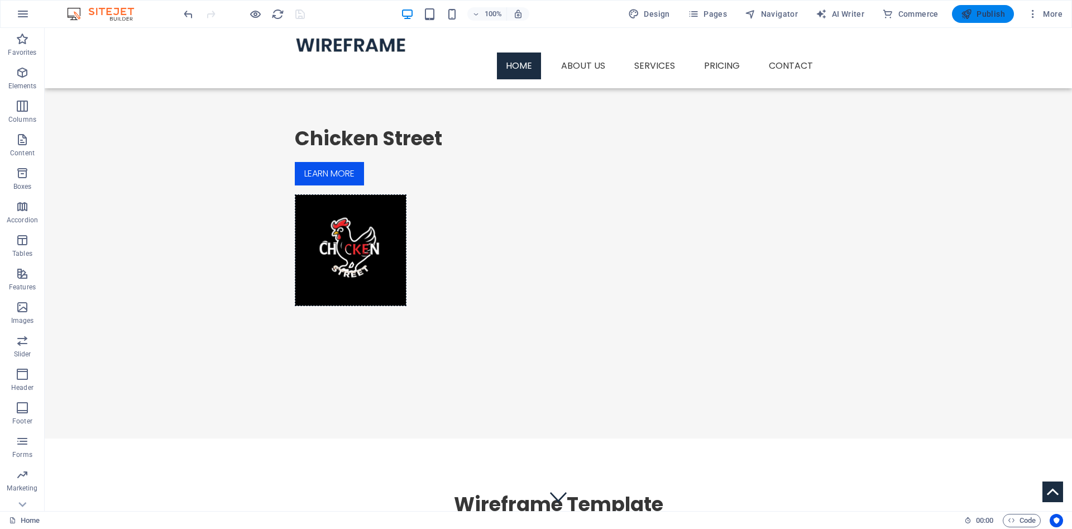
click at [987, 16] on span "Publish" at bounding box center [983, 13] width 44 height 11
